Goal: Task Accomplishment & Management: Manage account settings

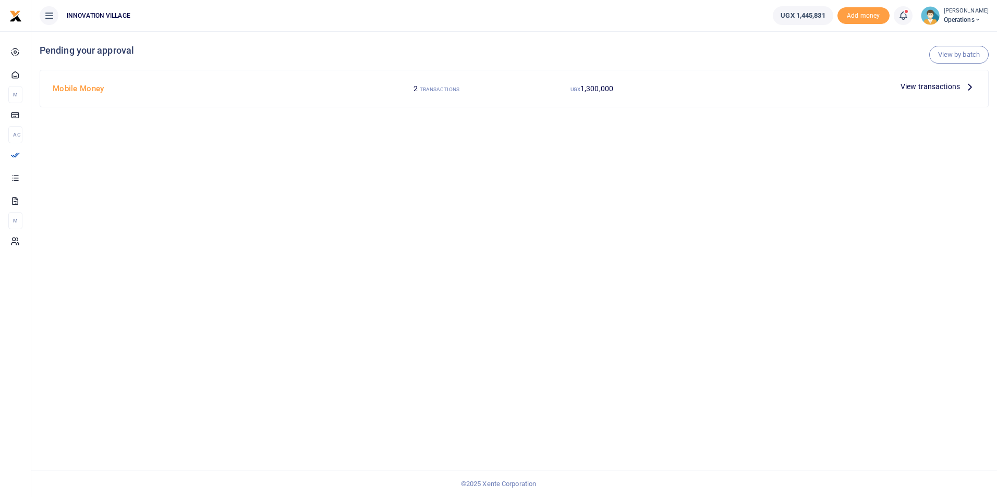
click at [918, 88] on span "View transactions" at bounding box center [929, 86] width 59 height 11
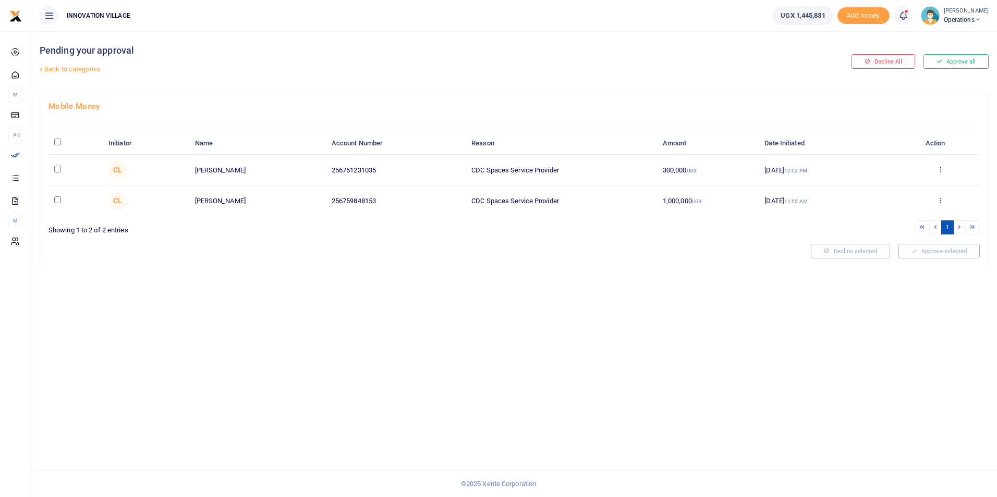
click at [55, 169] on input "checkbox" at bounding box center [57, 169] width 7 height 7
checkbox input "true"
click at [55, 200] on input "checkbox" at bounding box center [57, 200] width 7 height 7
checkbox input "true"
click at [937, 248] on button "Approve selected (2)" at bounding box center [935, 251] width 89 height 15
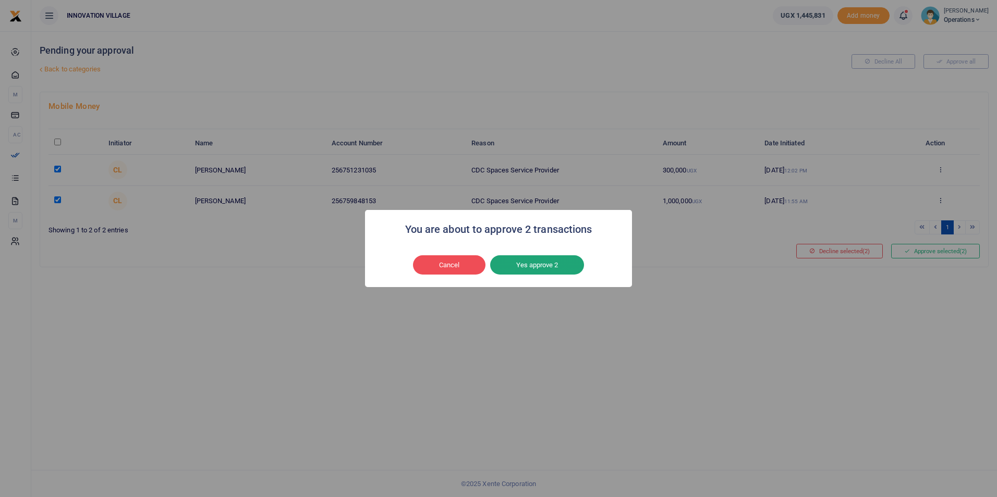
click at [549, 265] on button "Yes approve 2" at bounding box center [537, 265] width 94 height 20
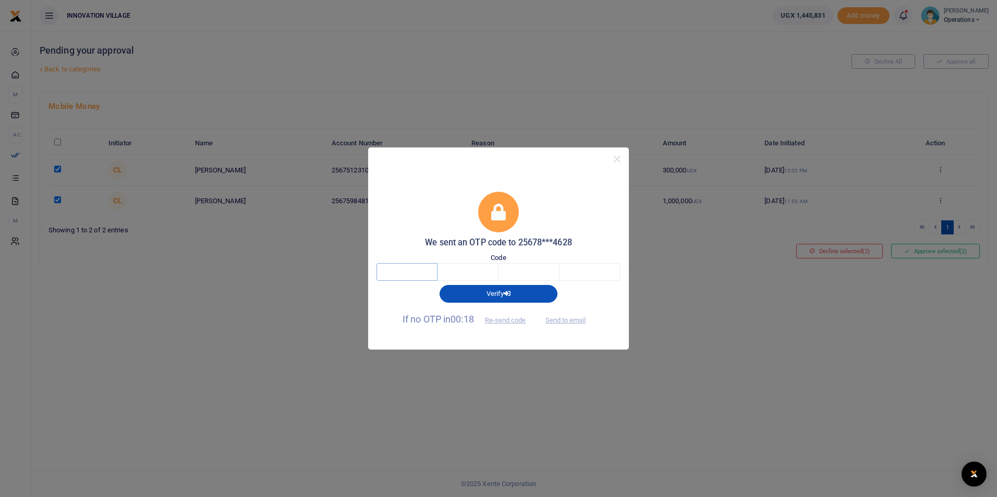
click at [416, 272] on input "text" at bounding box center [406, 272] width 61 height 18
type input "9"
type input "8"
type input "5"
type input "7"
